Goal: Information Seeking & Learning: Learn about a topic

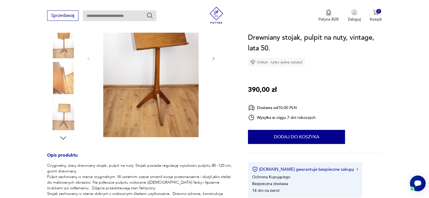
scroll to position [68, 0]
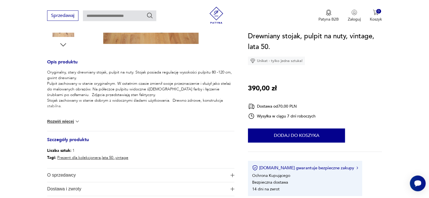
scroll to position [209, 0]
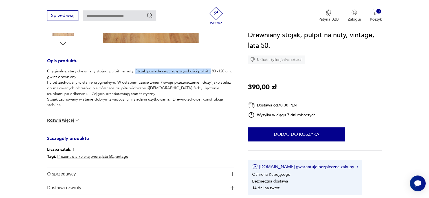
drag, startPoint x: 209, startPoint y: 70, endPoint x: 135, endPoint y: 71, distance: 74.2
click at [135, 71] on p "Oryginalny, stary drewniany stojak, pulpit na nuty. Stojak posiada regulację wy…" at bounding box center [140, 88] width 187 height 39
copy p "Stojak posiada regulację wysokości pulpitu"
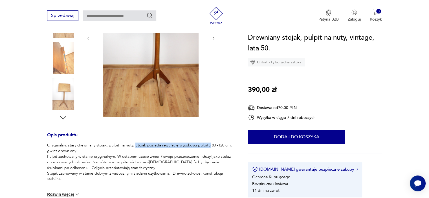
scroll to position [125, 0]
